Goal: Task Accomplishment & Management: Manage account settings

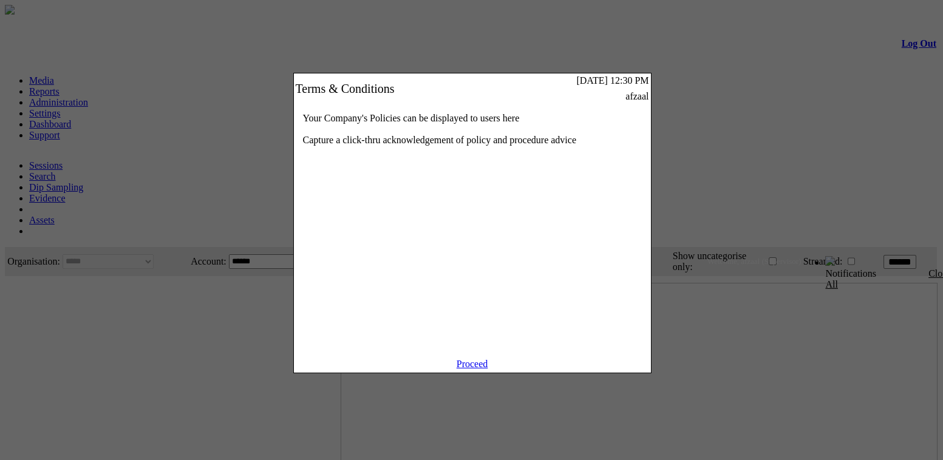
click at [480, 369] on link "Proceed" at bounding box center [472, 364] width 32 height 10
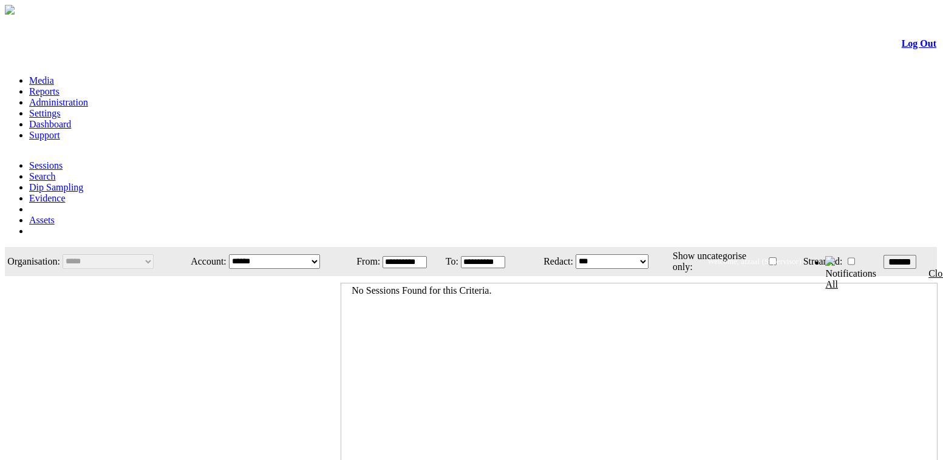
click at [61, 108] on link "Settings" at bounding box center [45, 113] width 32 height 10
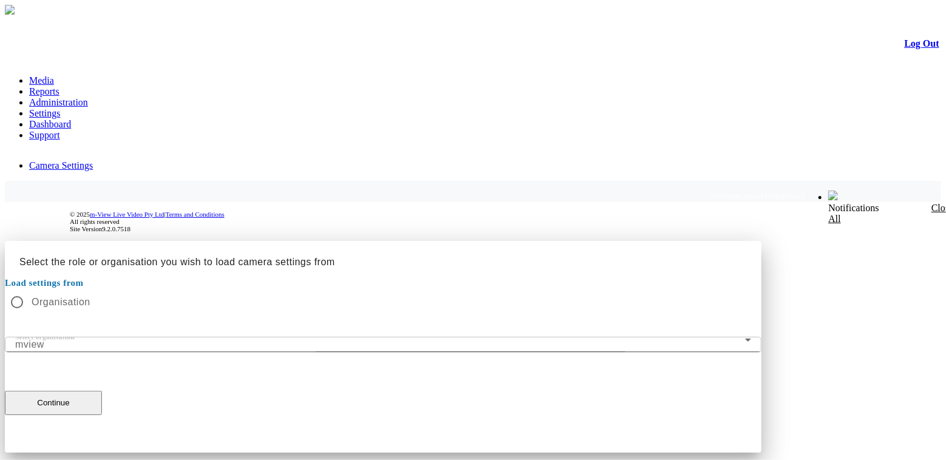
click at [569, 337] on mat-form-field "Select organisation mview" at bounding box center [383, 345] width 757 height 16
click at [589, 337] on mat-form-field "Select organisation mview" at bounding box center [383, 345] width 757 height 16
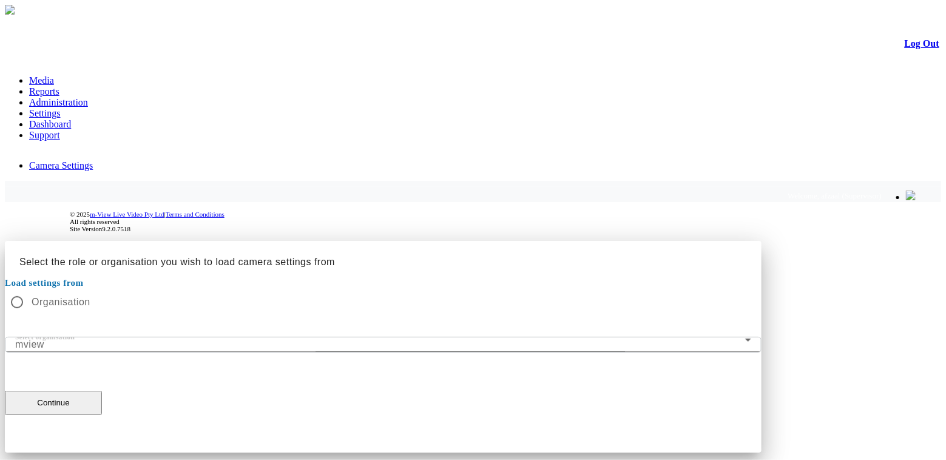
click at [296, 337] on mat-form-field "Select organisation mview" at bounding box center [383, 345] width 757 height 16
drag, startPoint x: 893, startPoint y: 149, endPoint x: 909, endPoint y: 72, distance: 78.7
click at [894, 241] on div at bounding box center [473, 241] width 937 height 0
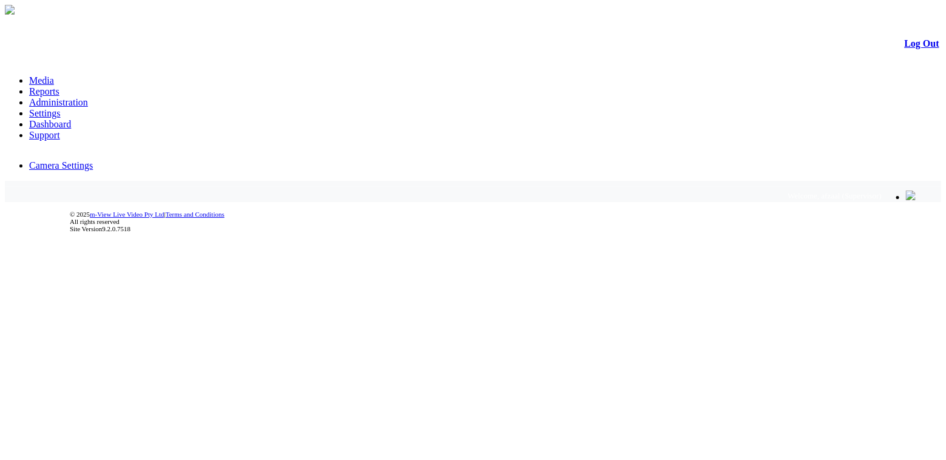
click at [917, 46] on link "Log Out" at bounding box center [922, 43] width 35 height 10
